Goal: Information Seeking & Learning: Learn about a topic

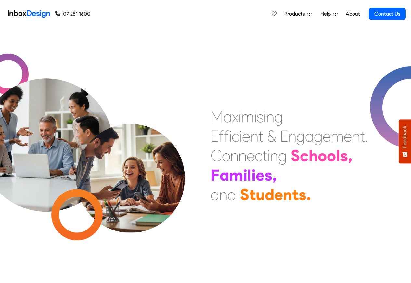
click at [302, 14] on span "Products" at bounding box center [295, 14] width 23 height 8
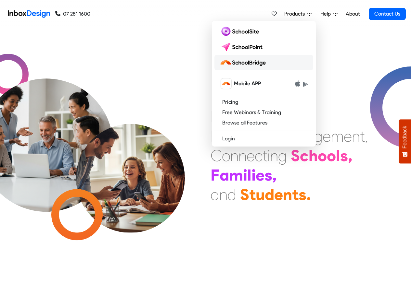
click at [249, 63] on img at bounding box center [243, 62] width 49 height 10
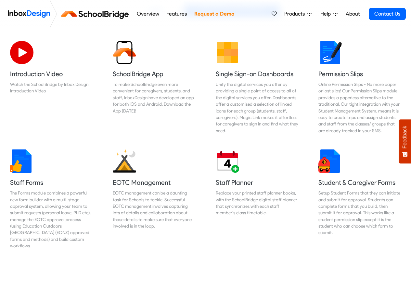
scroll to position [39, 0]
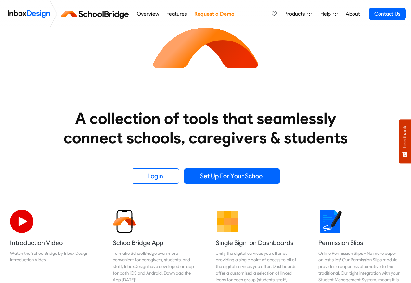
click at [147, 14] on link "Overview" at bounding box center [148, 13] width 26 height 13
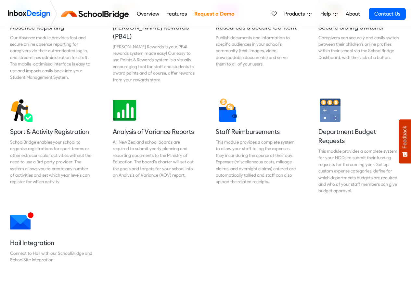
scroll to position [506, 0]
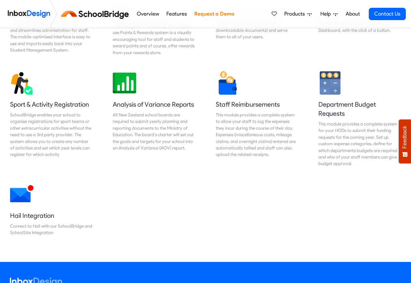
click at [180, 14] on link "Features" at bounding box center [177, 13] width 24 height 13
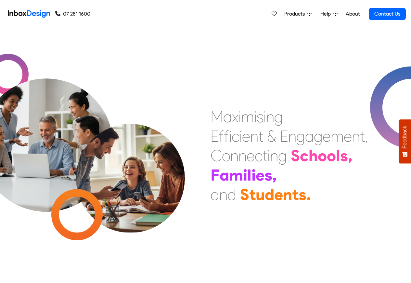
click at [147, 14] on div "Products Mobile APP Pricing Free Webinars & Training Browse all Features Login …" at bounding box center [247, 14] width 315 height 28
click at [293, 13] on span "Products" at bounding box center [295, 14] width 23 height 8
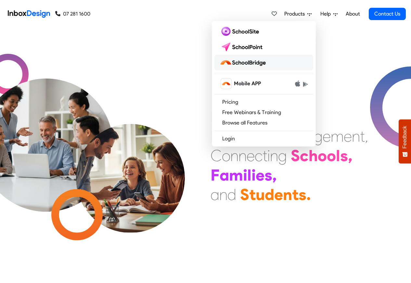
click at [249, 63] on img at bounding box center [243, 62] width 49 height 10
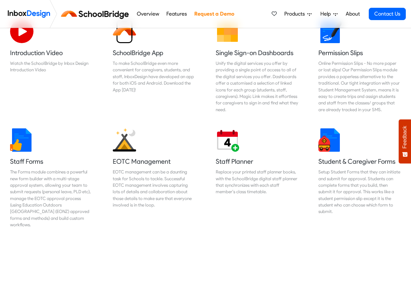
scroll to position [234, 0]
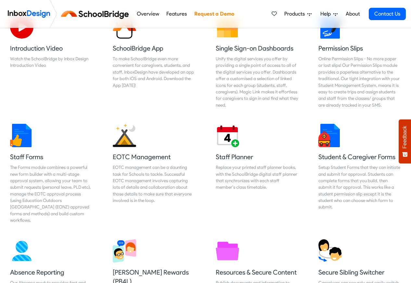
click at [406, 11] on nav "Overview Features Request a Demo Products Mobile APP Pricing Free Webinars & Tr…" at bounding box center [205, 14] width 411 height 28
